Goal: Entertainment & Leisure: Consume media (video, audio)

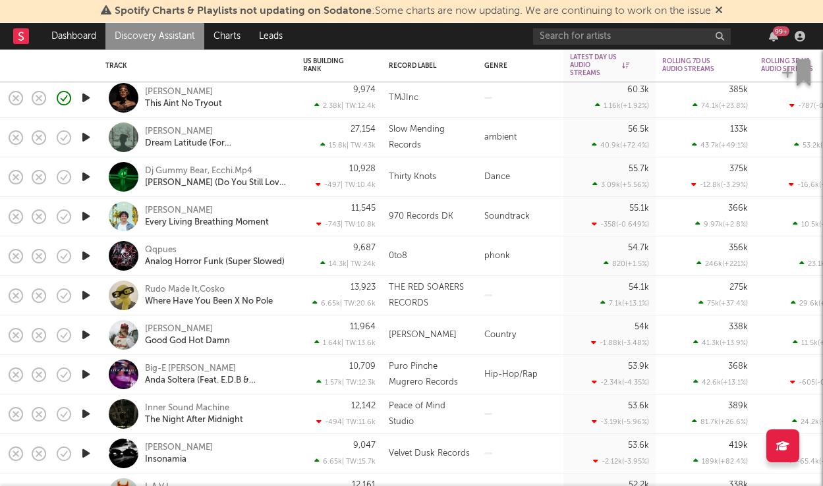
click at [86, 451] on icon "button" at bounding box center [86, 453] width 14 height 16
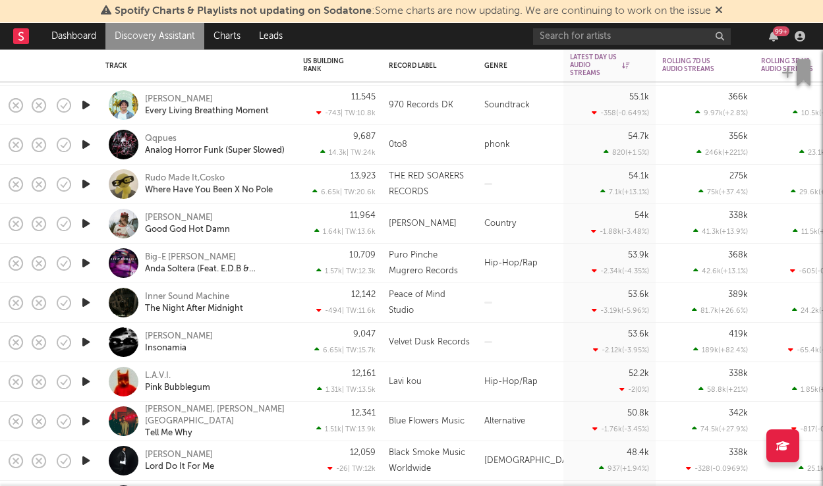
click at [80, 383] on icon "button" at bounding box center [86, 382] width 14 height 16
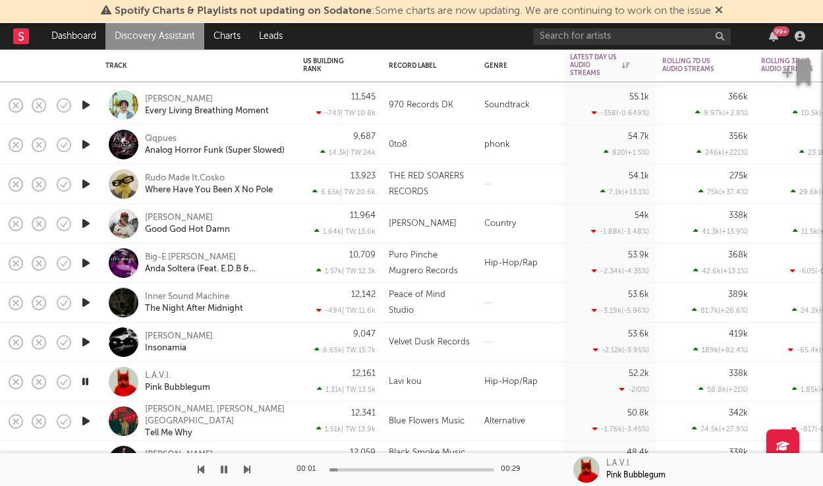
click at [80, 383] on icon "button" at bounding box center [85, 382] width 13 height 16
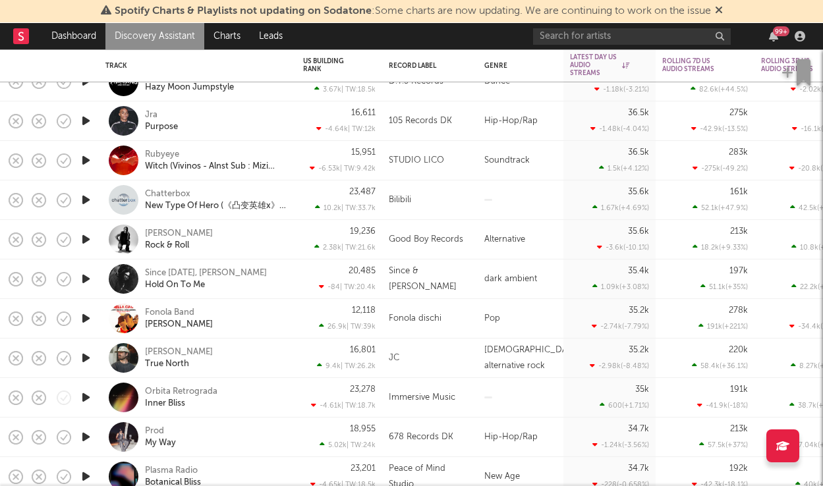
click at [91, 240] on icon "button" at bounding box center [86, 239] width 14 height 16
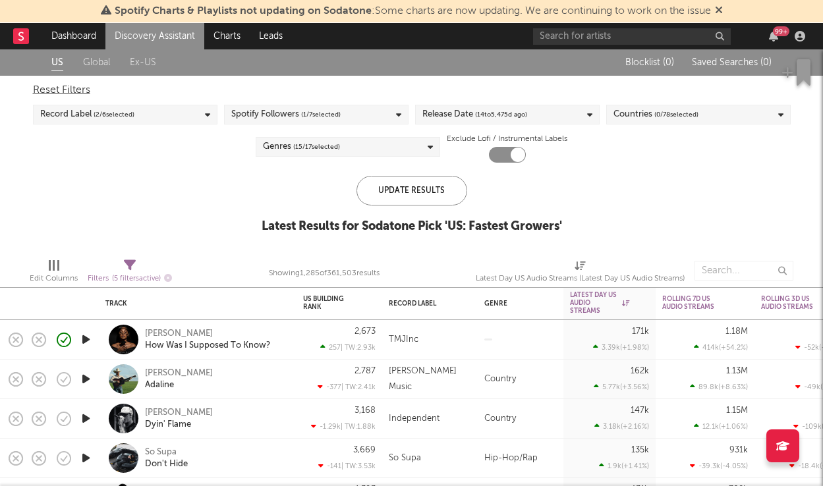
click at [96, 63] on link "Global" at bounding box center [96, 63] width 27 height 16
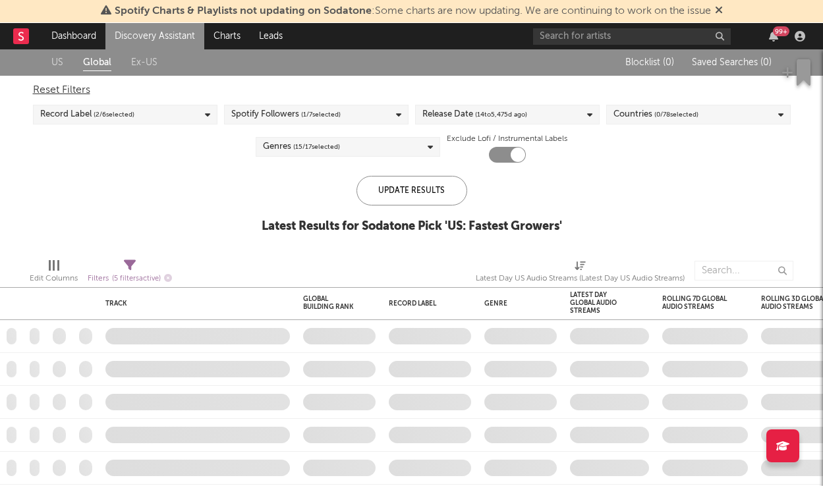
checkbox input "false"
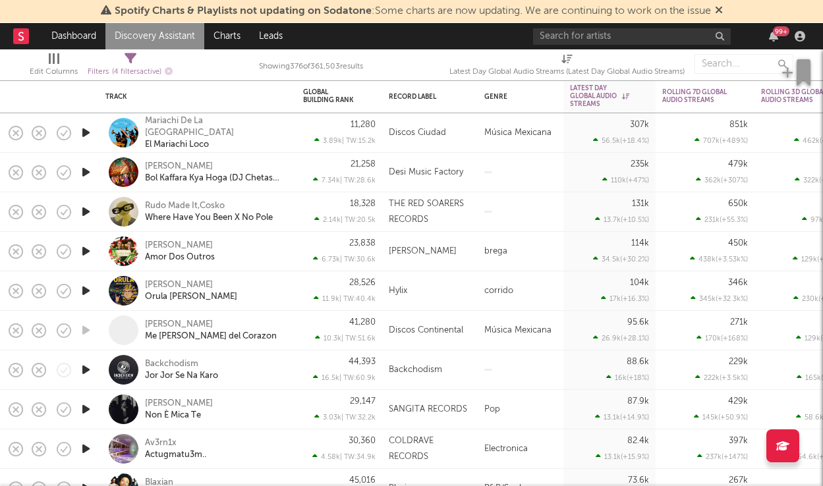
click at [88, 137] on icon "button" at bounding box center [86, 133] width 14 height 16
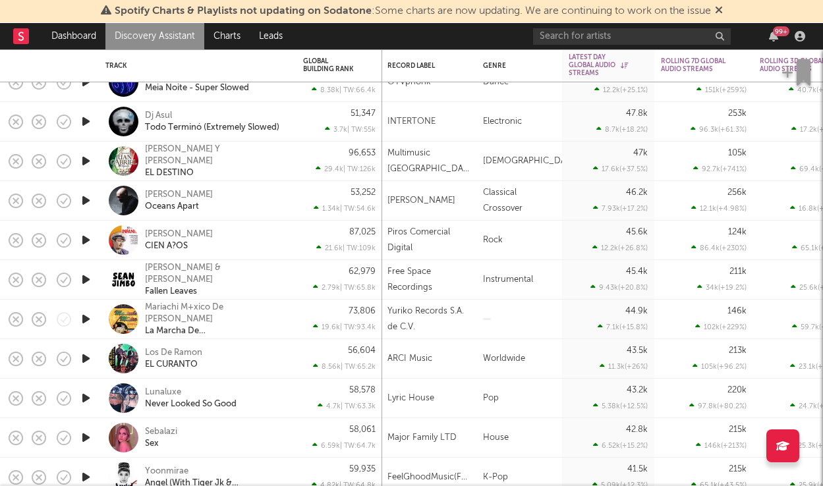
click at [86, 356] on icon "button" at bounding box center [86, 359] width 14 height 16
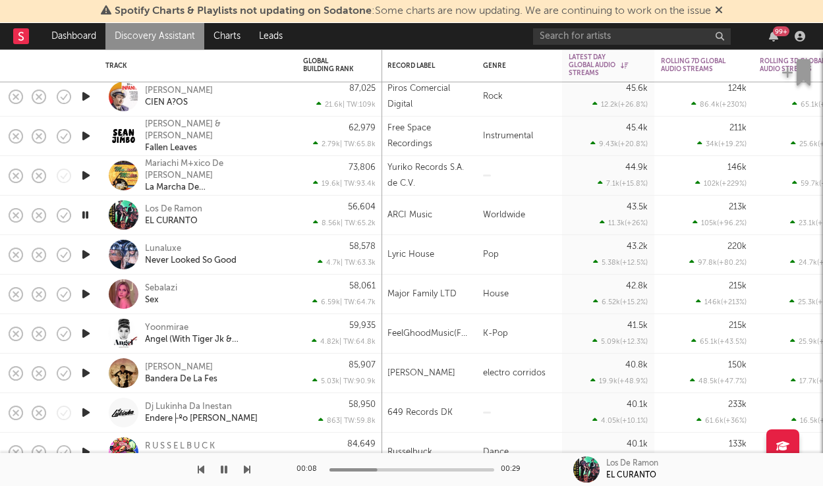
click at [89, 291] on icon "button" at bounding box center [86, 294] width 14 height 16
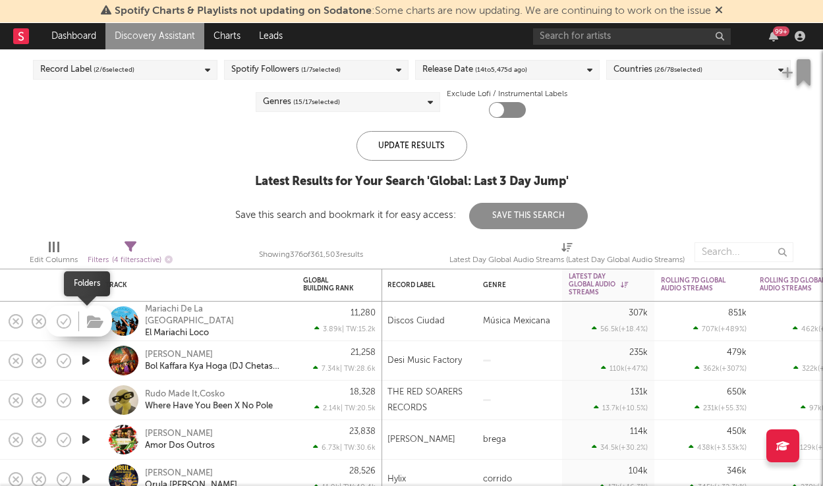
click at [85, 322] on button "button" at bounding box center [95, 323] width 20 height 20
click at [89, 327] on icon "button" at bounding box center [86, 321] width 14 height 16
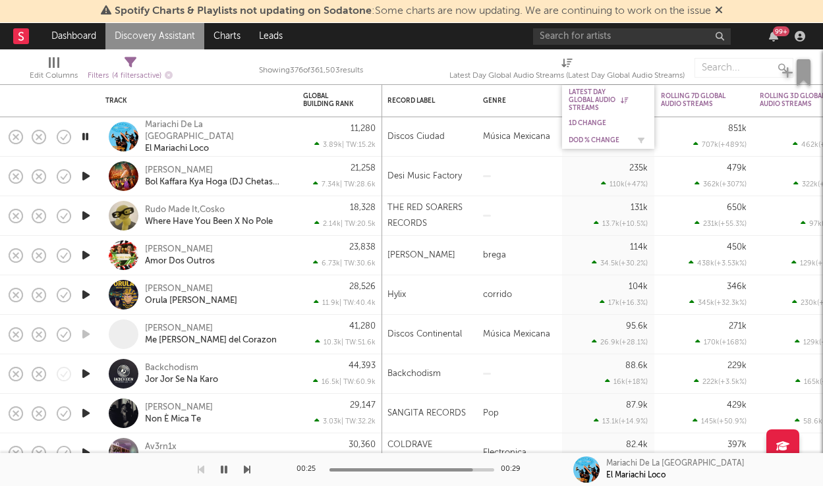
click at [598, 134] on div "DoD % Change" at bounding box center [608, 140] width 79 height 13
click at [598, 139] on div "DoD % Change" at bounding box center [598, 140] width 59 height 8
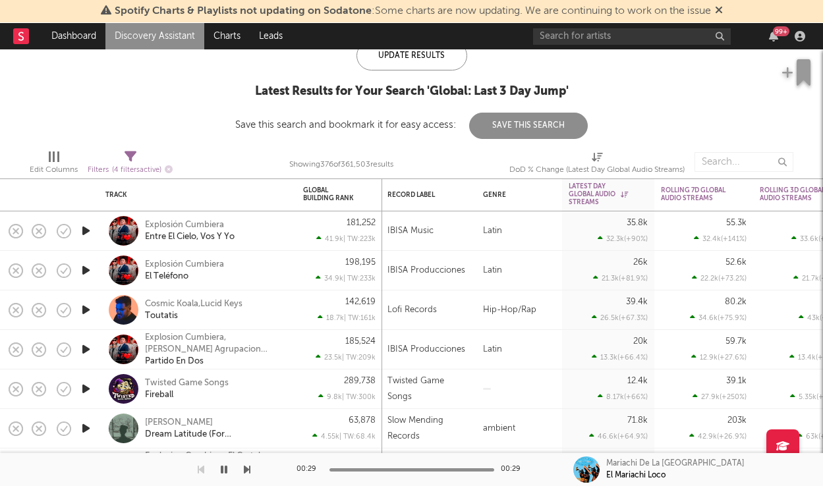
click at [91, 231] on icon "button" at bounding box center [86, 231] width 14 height 16
click at [84, 235] on icon "button" at bounding box center [85, 231] width 13 height 16
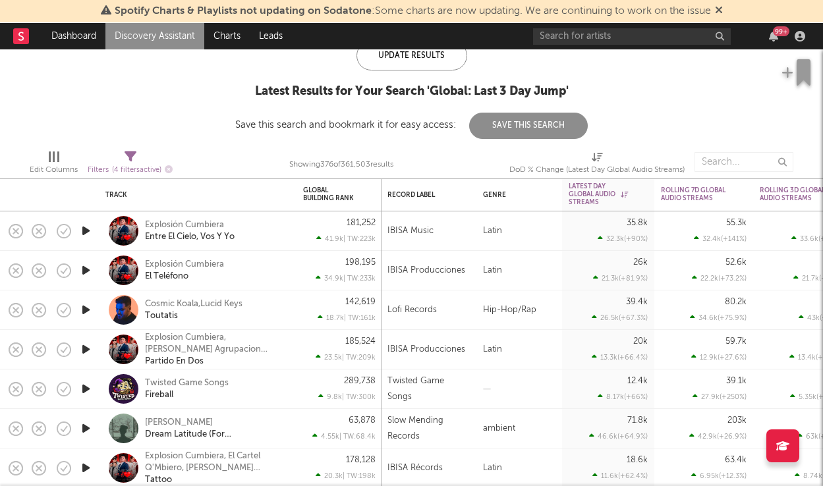
click at [84, 235] on icon "button" at bounding box center [86, 231] width 14 height 16
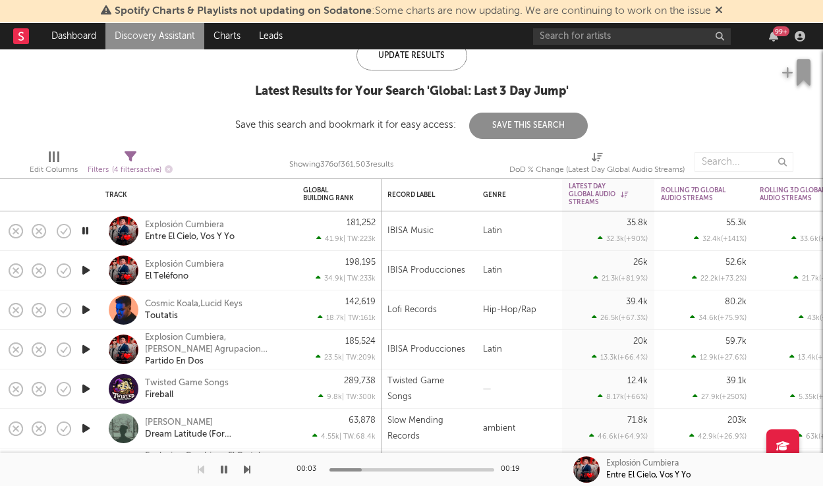
click at [88, 350] on icon "button" at bounding box center [86, 349] width 14 height 16
